Goal: Navigation & Orientation: Find specific page/section

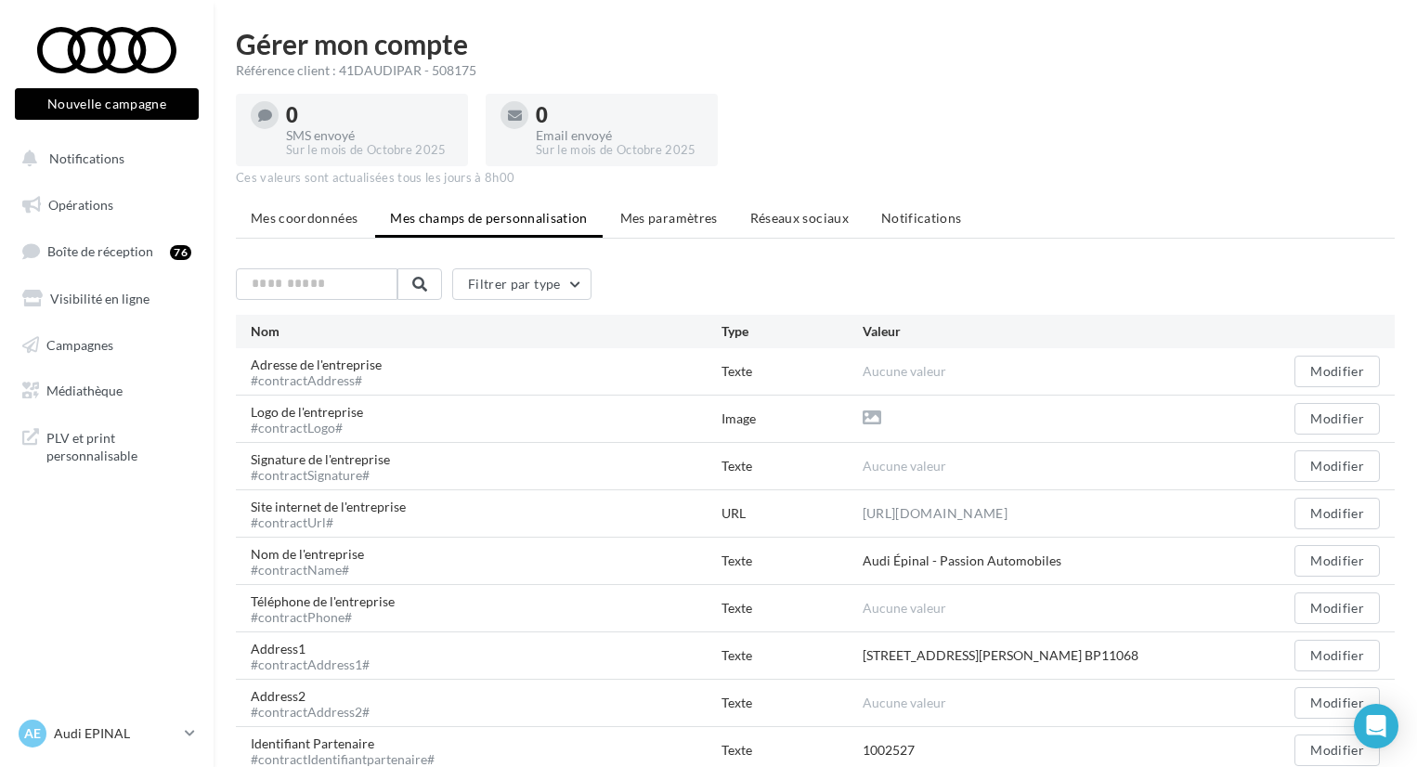
scroll to position [93, 0]
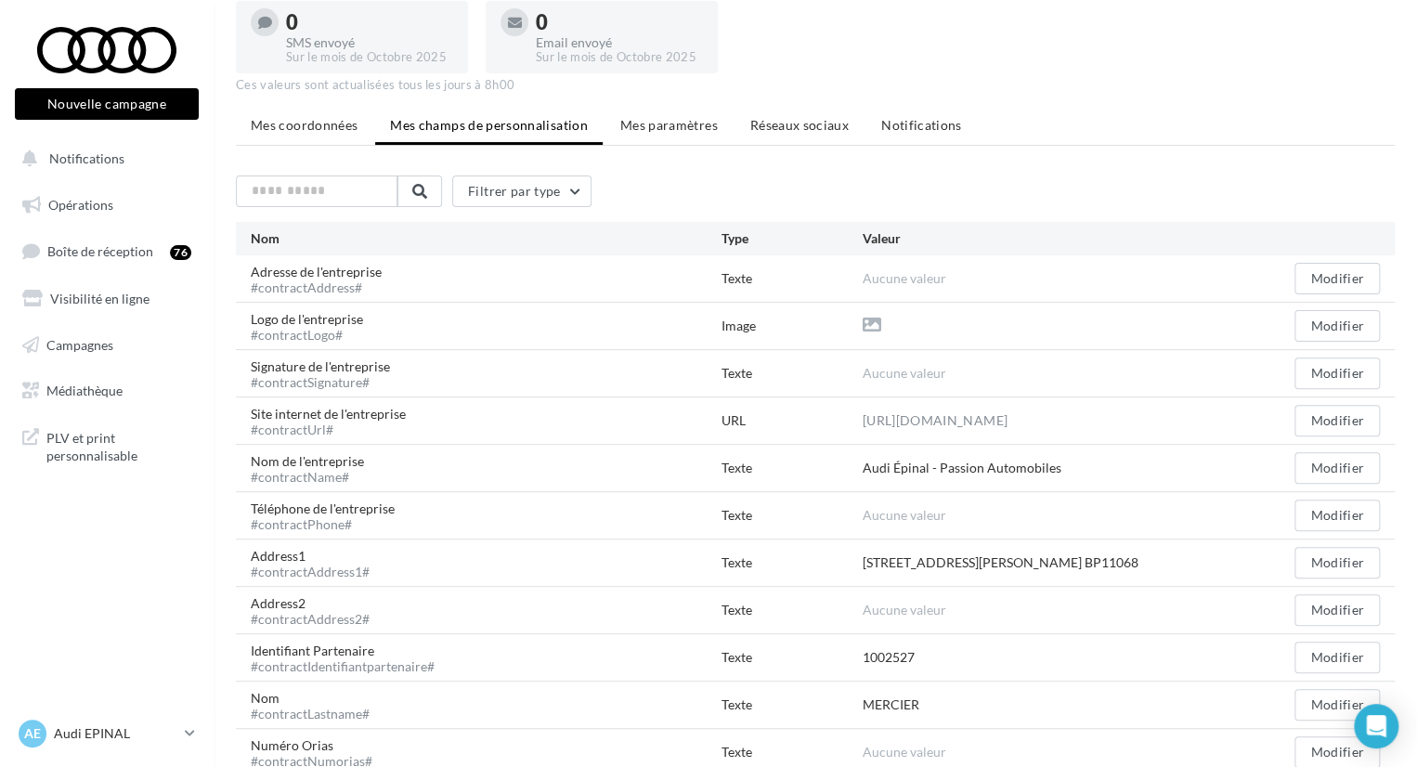
click at [89, 98] on button "Nouvelle campagne" at bounding box center [107, 104] width 184 height 32
click at [175, 218] on div at bounding box center [708, 355] width 1417 height 767
click at [133, 163] on button "Notifications" at bounding box center [103, 158] width 184 height 39
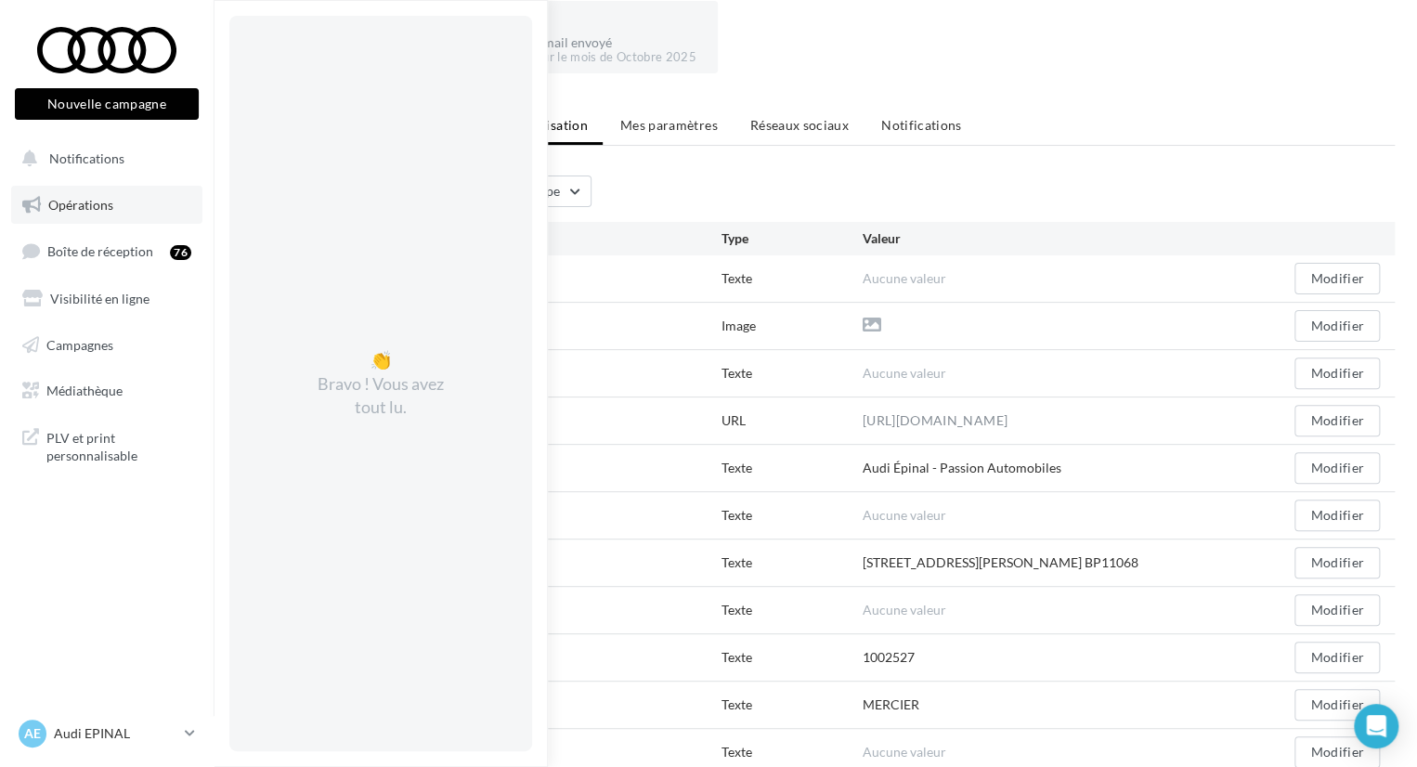
click at [124, 201] on link "Opérations" at bounding box center [106, 205] width 191 height 39
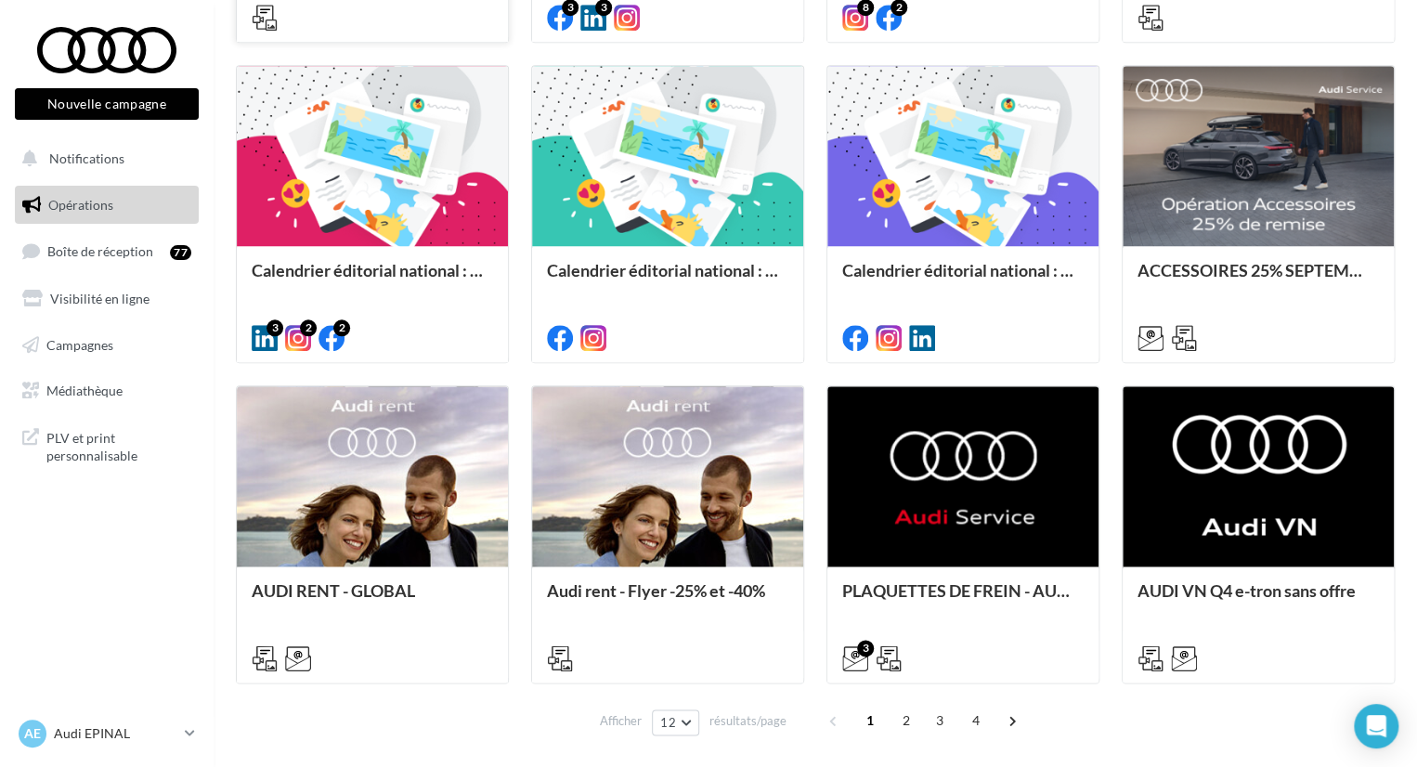
scroll to position [843, 0]
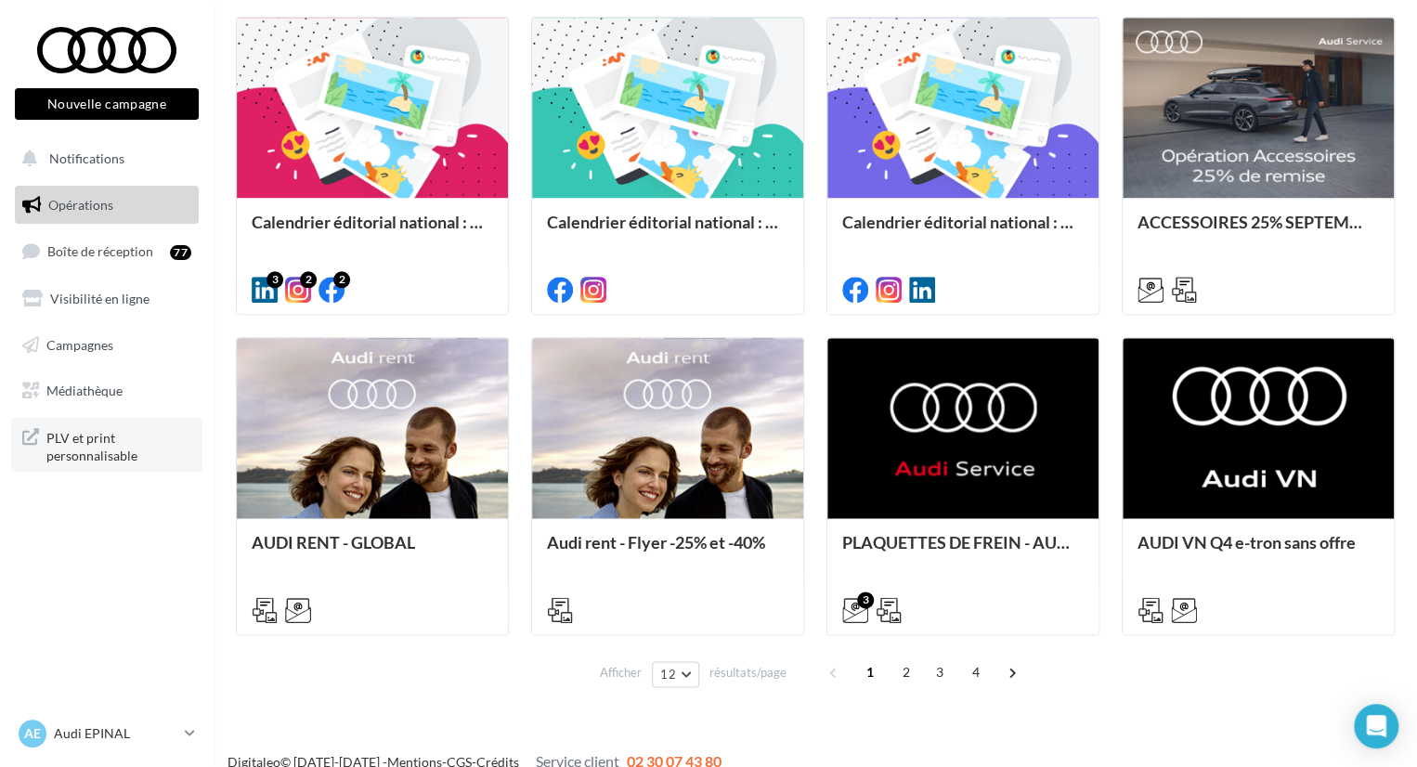
click at [78, 450] on span "PLV et print personnalisable" at bounding box center [118, 445] width 145 height 40
click at [100, 398] on span "Médiathèque" at bounding box center [84, 391] width 76 height 16
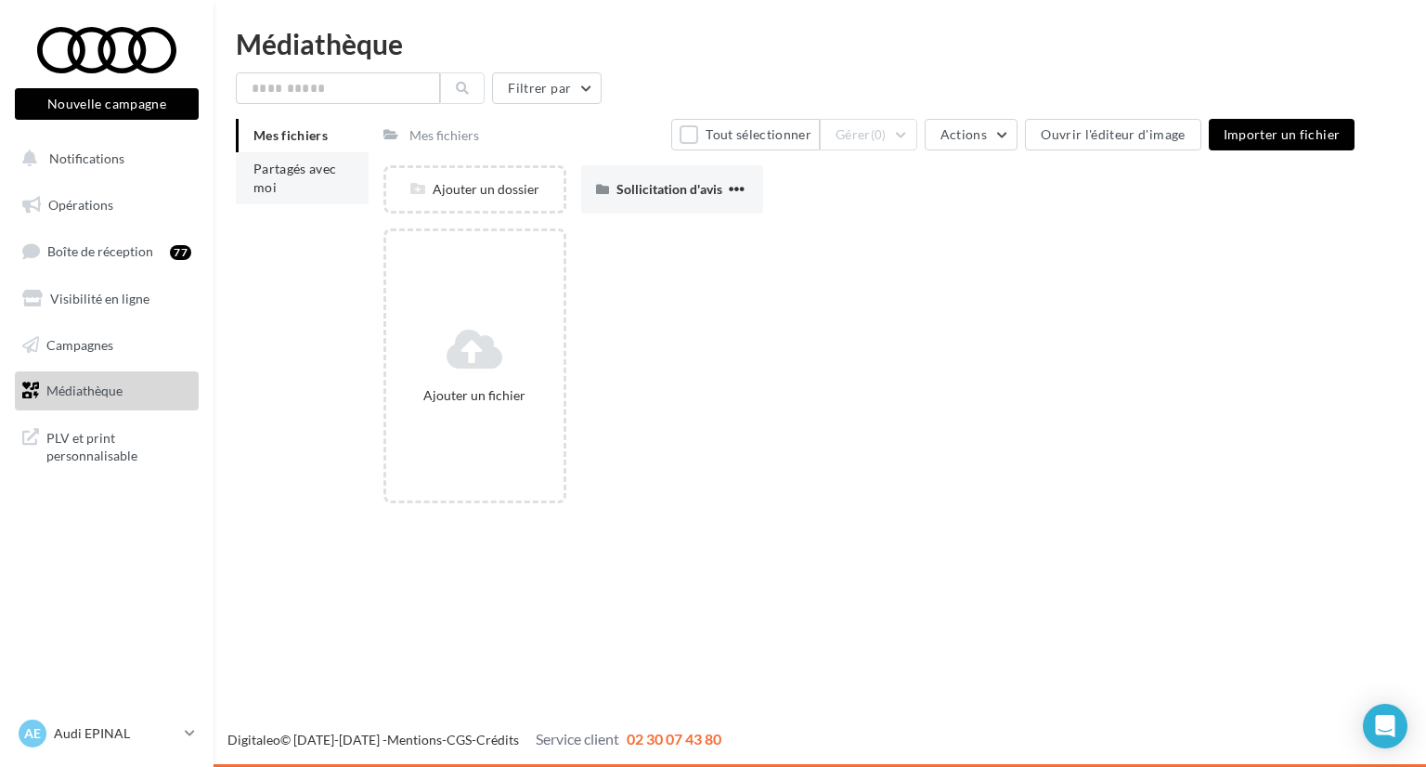
click at [317, 170] on span "Partagés avec moi" at bounding box center [295, 178] width 84 height 34
